Goal: Information Seeking & Learning: Understand process/instructions

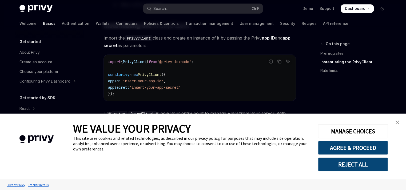
scroll to position [75, 0]
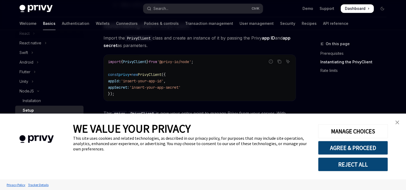
click at [396, 122] on img "close banner" at bounding box center [397, 122] width 4 height 4
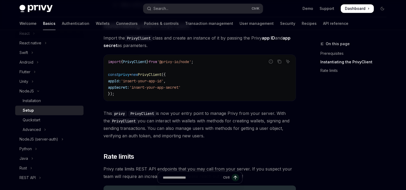
scroll to position [255, 0]
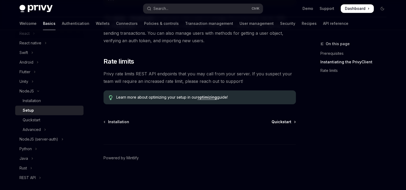
click at [289, 122] on span "Quickstart" at bounding box center [281, 121] width 20 height 5
type textarea "*"
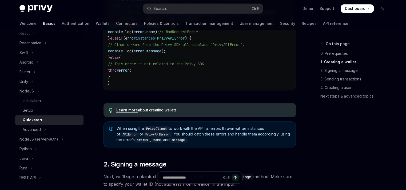
scroll to position [261, 0]
click at [132, 111] on link "Learn more" at bounding box center [127, 109] width 22 height 5
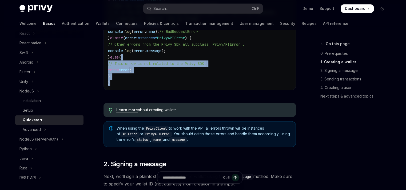
drag, startPoint x: 268, startPoint y: 56, endPoint x: 212, endPoint y: 93, distance: 67.3
click at [212, 93] on div "Report incorrect code Copy Ask AI import { APIError , PrivyAPIError } from '@pr…" at bounding box center [199, 24] width 192 height 150
click at [131, 111] on link "Learn more" at bounding box center [127, 109] width 22 height 5
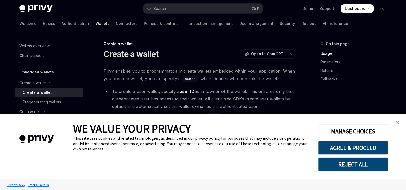
click at [396, 120] on img "close banner" at bounding box center [397, 122] width 4 height 4
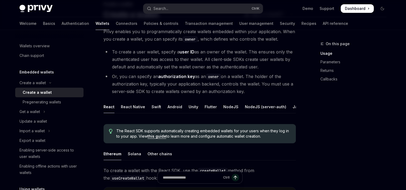
scroll to position [46, 0]
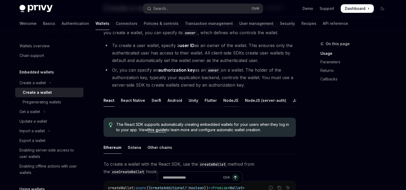
click at [231, 101] on div "NodeJS" at bounding box center [230, 100] width 15 height 13
type textarea "*"
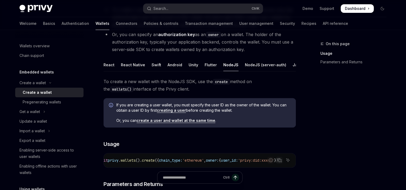
scroll to position [93, 0]
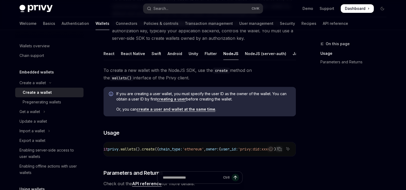
click at [177, 101] on link "creating a user" at bounding box center [171, 99] width 29 height 5
drag, startPoint x: 367, startPoint y: 121, endPoint x: 347, endPoint y: 127, distance: 20.7
click at [347, 127] on div "On this page Usage Parameters and Returns" at bounding box center [350, 115] width 81 height 149
click at [175, 111] on link "create a user and wallet at the same time" at bounding box center [176, 109] width 79 height 5
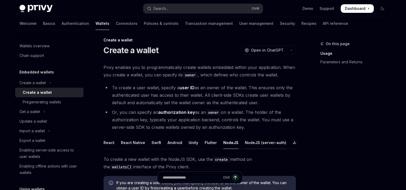
scroll to position [4, 0]
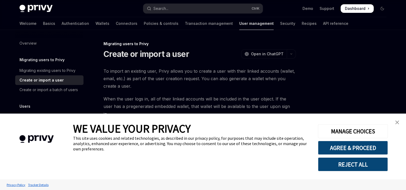
scroll to position [83, 0]
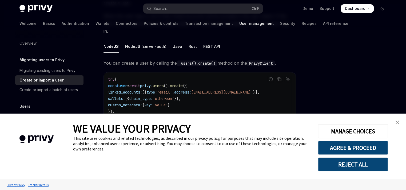
click at [397, 123] on img "close banner" at bounding box center [397, 122] width 4 height 4
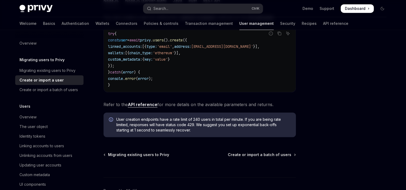
scroll to position [130, 0]
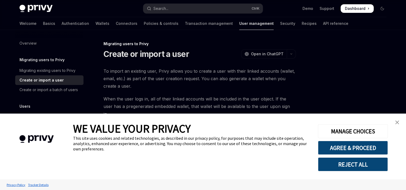
type textarea "*"
drag, startPoint x: 0, startPoint y: 0, endPoint x: 397, endPoint y: 125, distance: 416.0
click at [397, 125] on div "WE VALUE YOUR PRIVACY This site uses cookies and related technologies, as descr…" at bounding box center [203, 146] width 406 height 66
click at [397, 125] on link "close banner" at bounding box center [397, 122] width 11 height 11
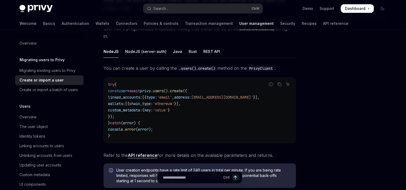
scroll to position [78, 0]
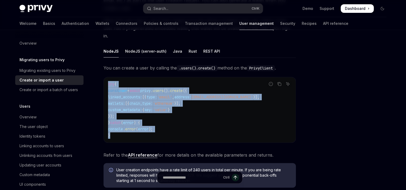
drag, startPoint x: 115, startPoint y: 126, endPoint x: 102, endPoint y: 72, distance: 55.6
click at [102, 72] on div "Migrating users to Privy Create or import a user OpenAI Open in ChatGPT OpenAI …" at bounding box center [149, 118] width 294 height 311
copy code "try { const user = await privy . users (). create ({ linked_accounts: [{ type: …"
click at [199, 111] on code "try { const user = await privy . users (). create ({ linked_accounts: [{ type: …" at bounding box center [199, 110] width 183 height 58
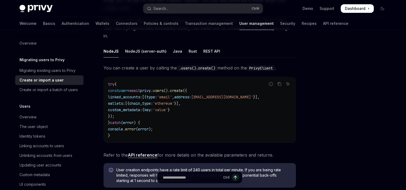
scroll to position [71, 0]
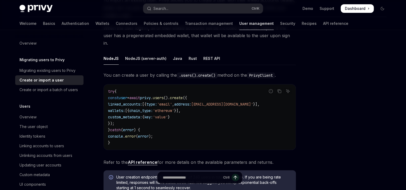
click at [151, 159] on link "API reference" at bounding box center [143, 162] width 30 height 6
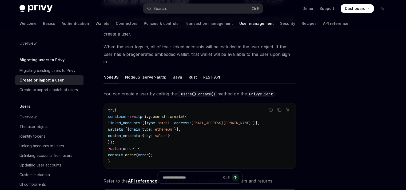
scroll to position [26, 0]
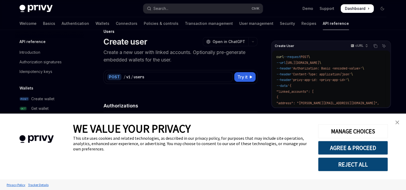
scroll to position [371, 0]
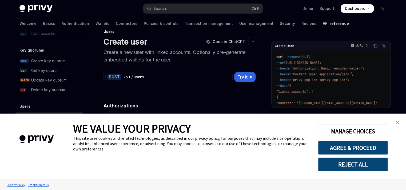
click at [395, 124] on img "close banner" at bounding box center [397, 122] width 4 height 4
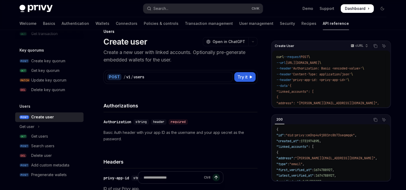
scroll to position [0, 0]
drag, startPoint x: 349, startPoint y: 136, endPoint x: 347, endPoint y: 122, distance: 14.3
click at [347, 122] on div "200 Copy Ask AI { "id" : "did:privy:cm3np4u9j001rc8b73seqmqqk" , "created_at" :…" at bounding box center [330, 147] width 119 height 67
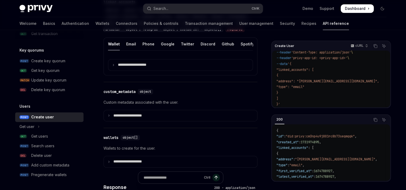
click at [304, 150] on span ""linked_accounts"" at bounding box center [292, 147] width 32 height 4
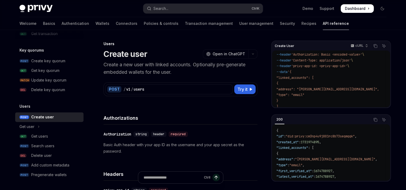
scroll to position [22, 0]
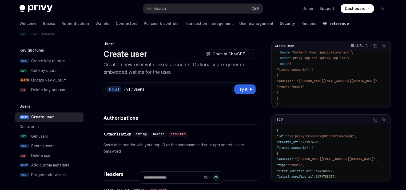
click at [350, 82] on span ""address": "tom.bombadill@privy.io"," at bounding box center [327, 81] width 103 height 4
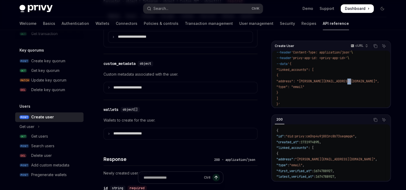
scroll to position [263, 0]
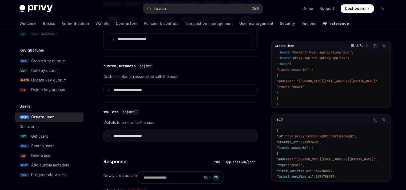
click at [221, 141] on summary "**********" at bounding box center [180, 135] width 153 height 11
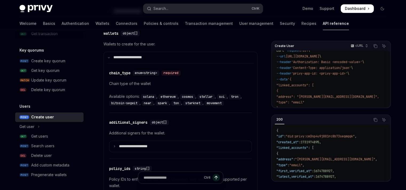
scroll to position [22, 0]
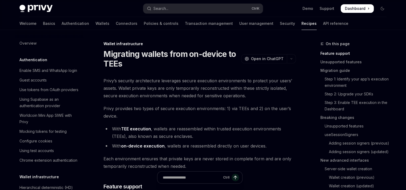
scroll to position [151, 0]
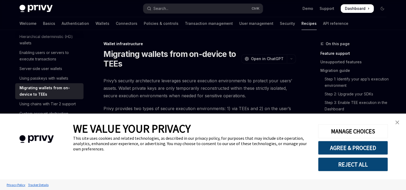
type textarea "*"
click at [399, 122] on link "close banner" at bounding box center [397, 122] width 11 height 11
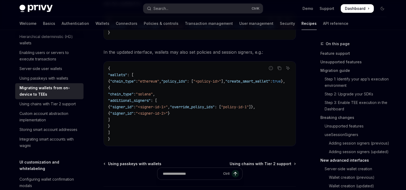
scroll to position [1816, 0]
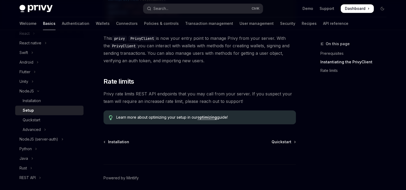
scroll to position [255, 0]
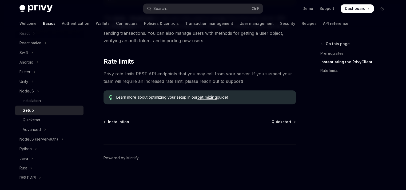
click at [277, 128] on div "Ctrl I" at bounding box center [199, 134] width 192 height 20
click at [291, 121] on span "Quickstart" at bounding box center [281, 121] width 20 height 5
type textarea "*"
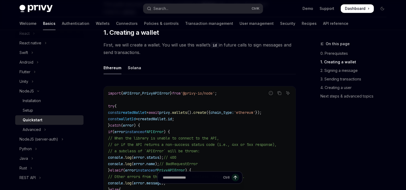
scroll to position [129, 0]
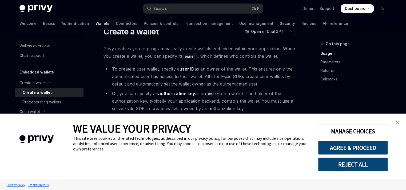
scroll to position [22, 0]
click at [396, 120] on link "close banner" at bounding box center [397, 122] width 11 height 11
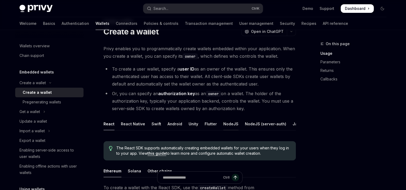
click at [227, 123] on div "NodeJS" at bounding box center [230, 123] width 15 height 13
type textarea "*"
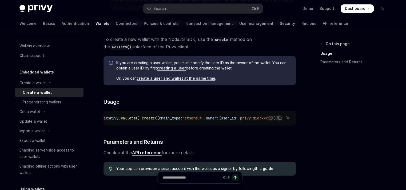
scroll to position [0, 107]
click at [279, 119] on icon "Copy the contents from the code block" at bounding box center [279, 117] width 4 height 4
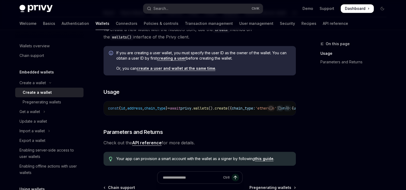
scroll to position [134, 0]
